Goal: Task Accomplishment & Management: Complete application form

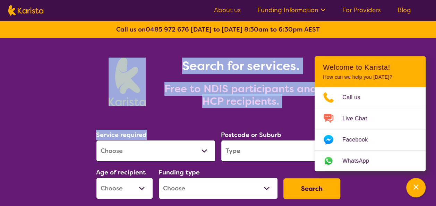
drag, startPoint x: 0, startPoint y: 0, endPoint x: 209, endPoint y: 111, distance: 236.9
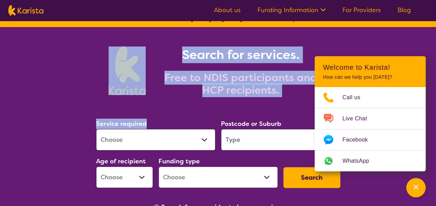
scroll to position [12, 0]
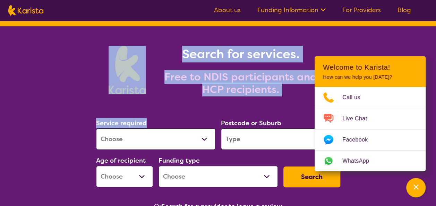
click at [202, 106] on section "Service required Allied Health Assistant Assessment (ADHD or Autism) Behaviour …" at bounding box center [218, 155] width 267 height 113
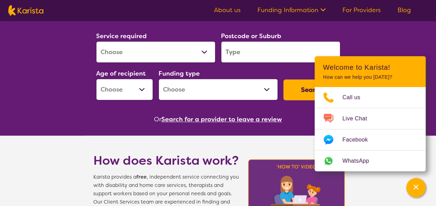
scroll to position [99, 0]
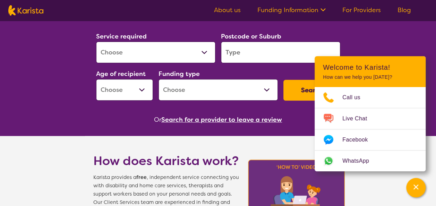
click at [358, 9] on link "For Providers" at bounding box center [362, 10] width 39 height 8
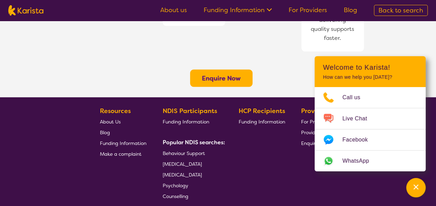
scroll to position [609, 0]
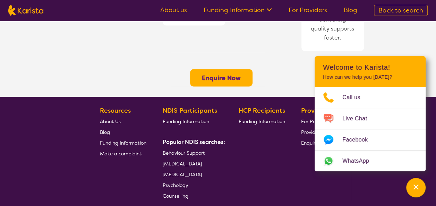
click at [231, 69] on button "Enquire Now" at bounding box center [221, 77] width 62 height 17
click at [226, 74] on b "Enquire Now" at bounding box center [221, 78] width 39 height 8
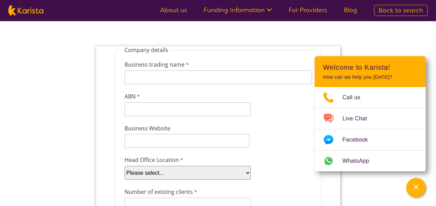
scroll to position [57, 0]
